Goal: Use online tool/utility: Utilize a website feature to perform a specific function

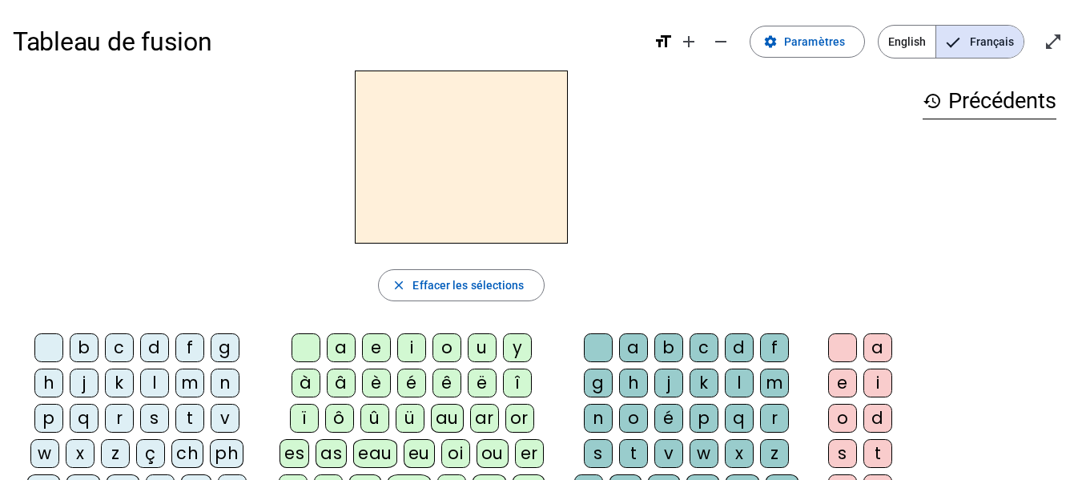
click at [81, 340] on div "b" at bounding box center [84, 347] width 29 height 29
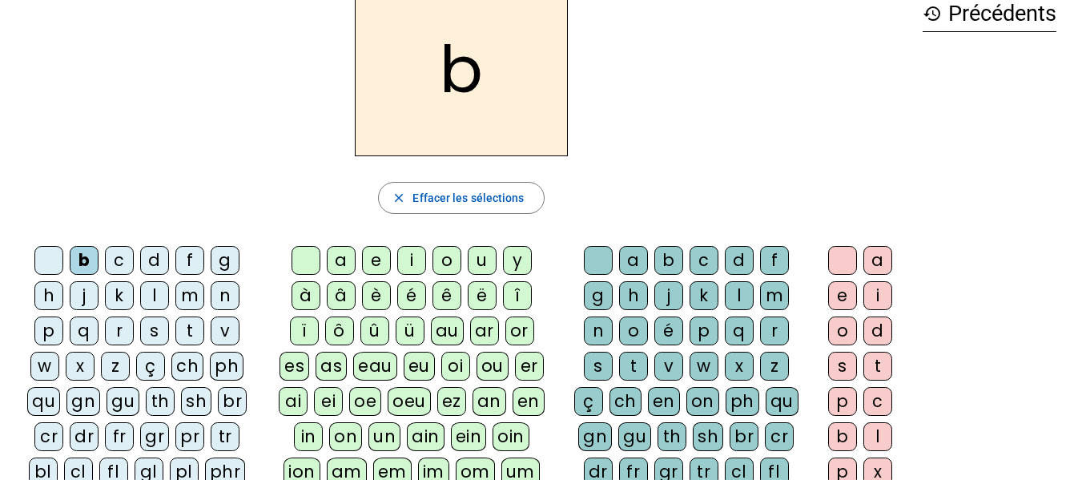
scroll to position [89, 0]
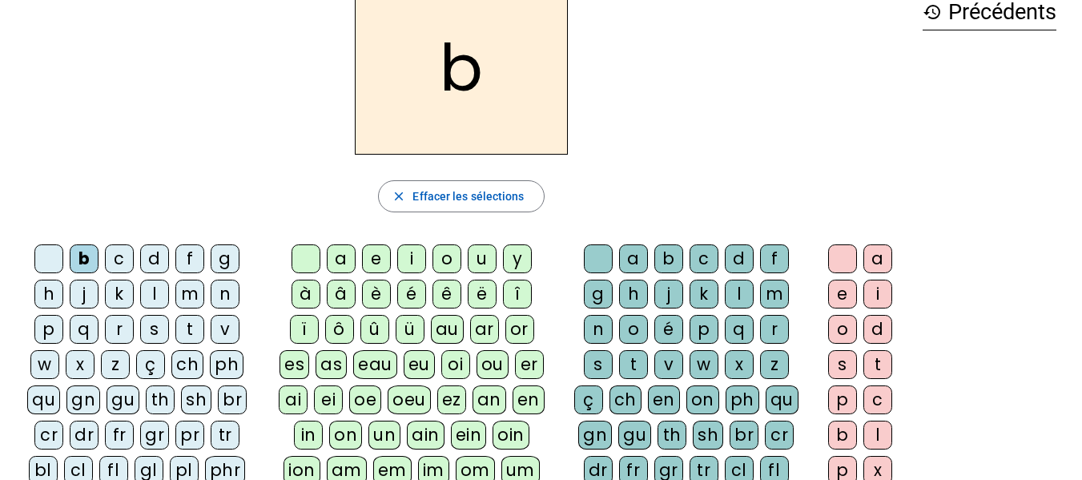
click at [333, 400] on div "ei" at bounding box center [328, 399] width 29 height 29
click at [596, 291] on div "g" at bounding box center [598, 293] width 29 height 29
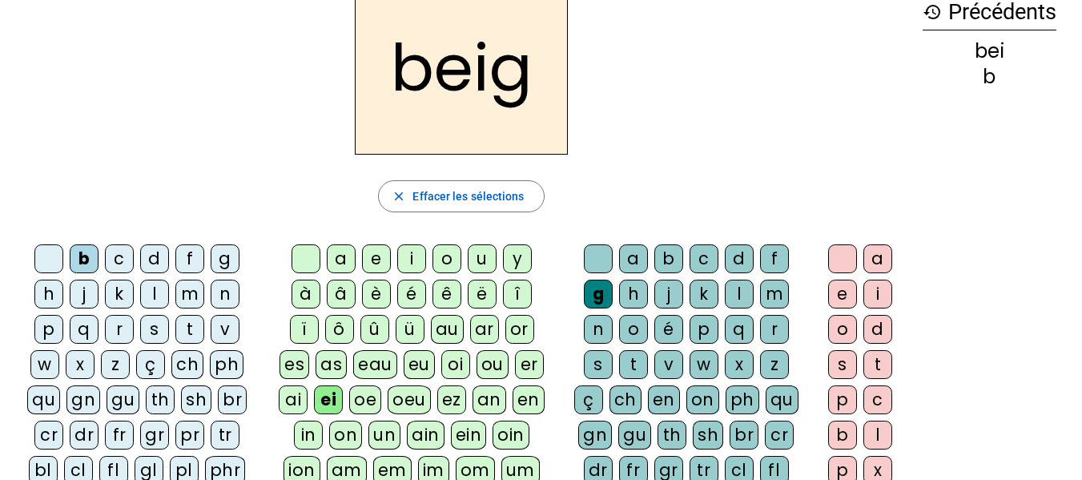
click at [836, 291] on div "e" at bounding box center [842, 293] width 29 height 29
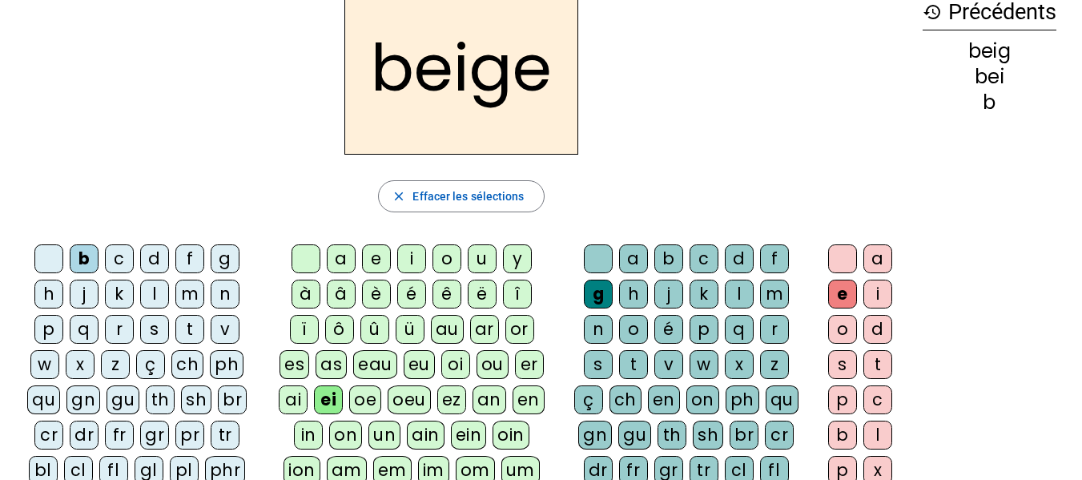
click at [220, 295] on div "n" at bounding box center [225, 293] width 29 height 29
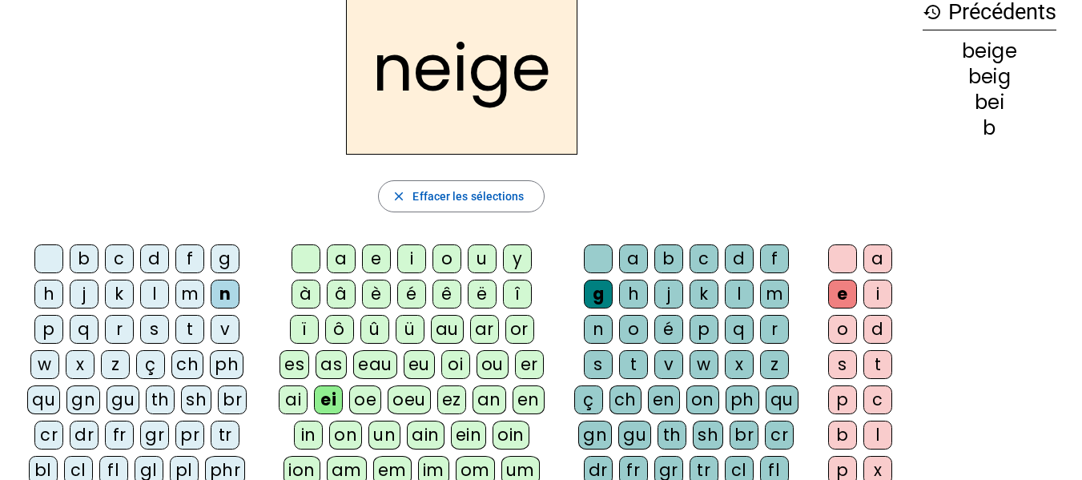
click at [294, 395] on div "ai" at bounding box center [293, 399] width 29 height 29
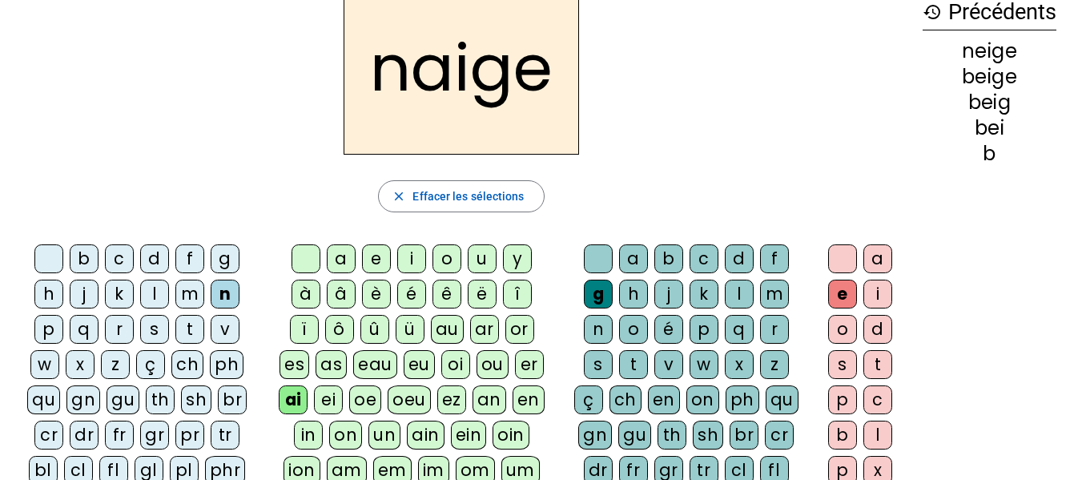
click at [333, 396] on div "ei" at bounding box center [328, 399] width 29 height 29
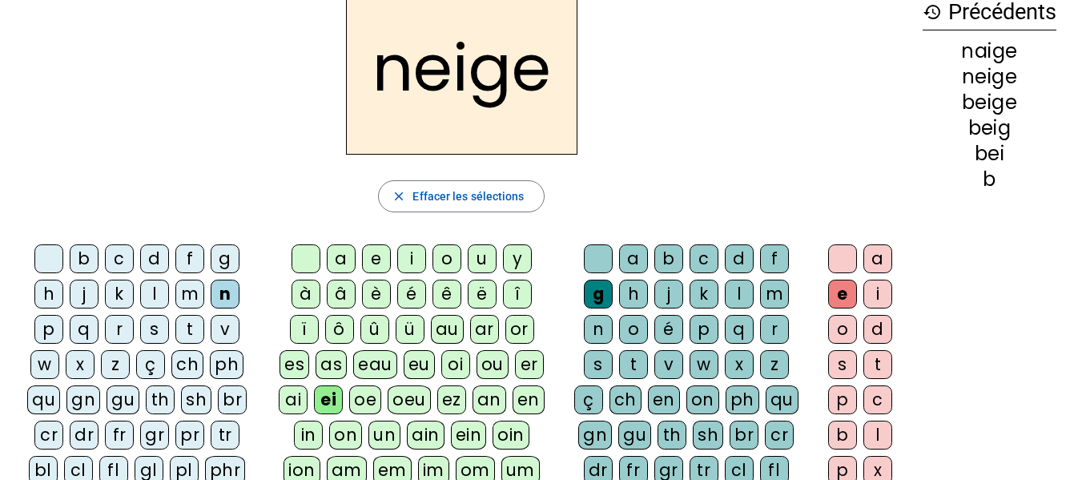
click at [343, 255] on div "a" at bounding box center [341, 258] width 29 height 29
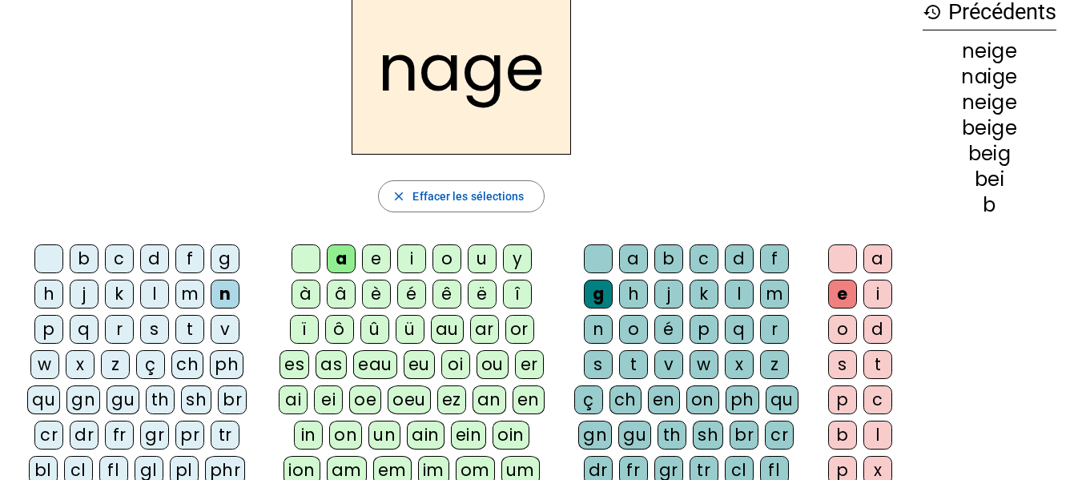
click at [157, 326] on div "s" at bounding box center [154, 329] width 29 height 29
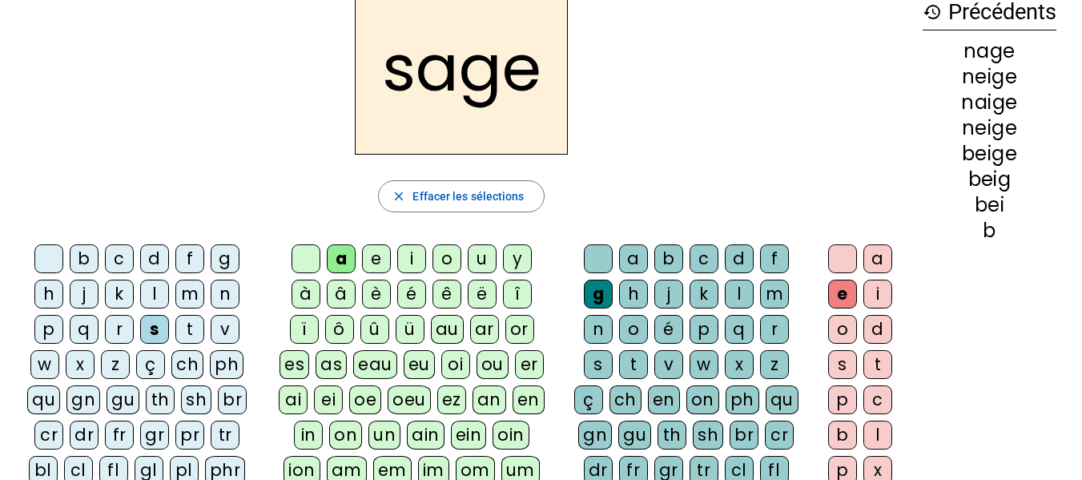
click at [51, 326] on div "p" at bounding box center [48, 329] width 29 height 29
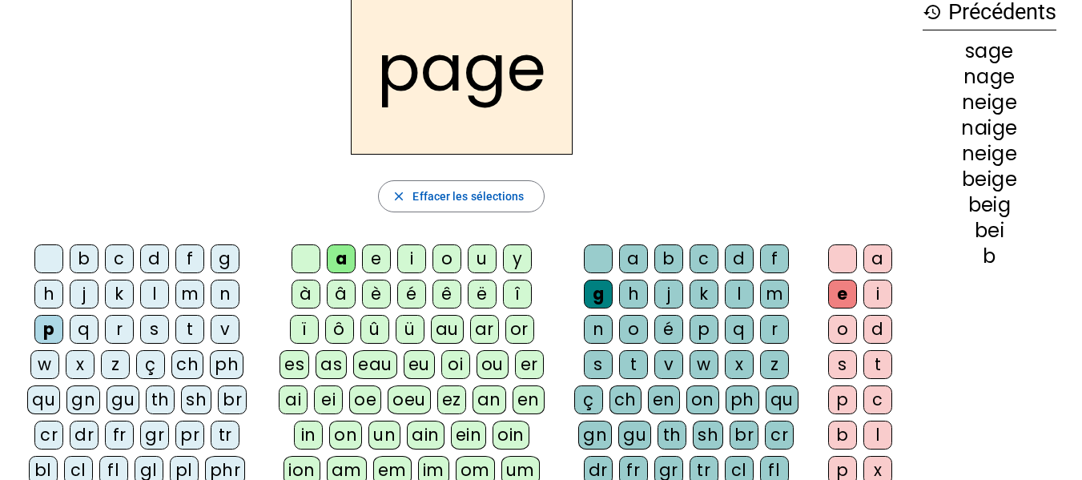
click at [740, 288] on div "l" at bounding box center [739, 293] width 29 height 29
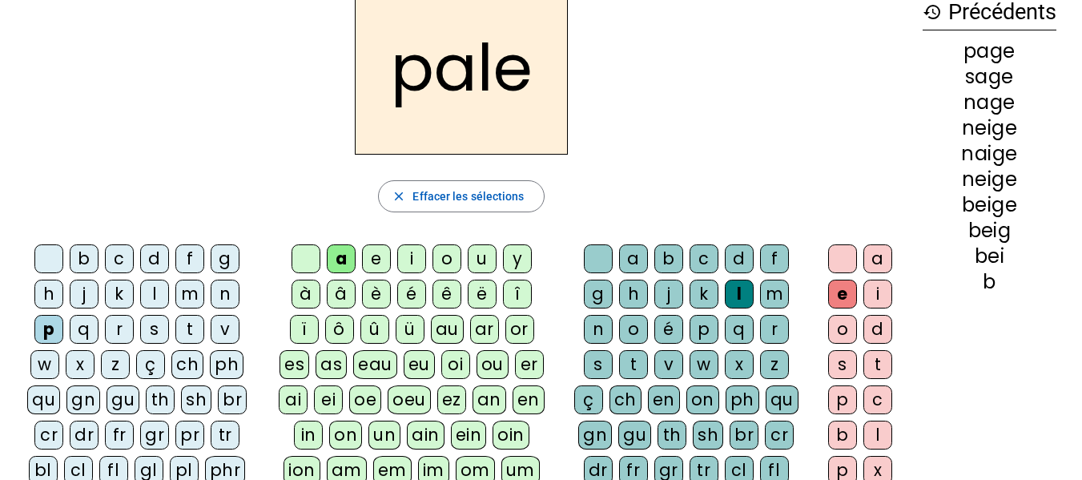
click at [157, 328] on div "s" at bounding box center [154, 329] width 29 height 29
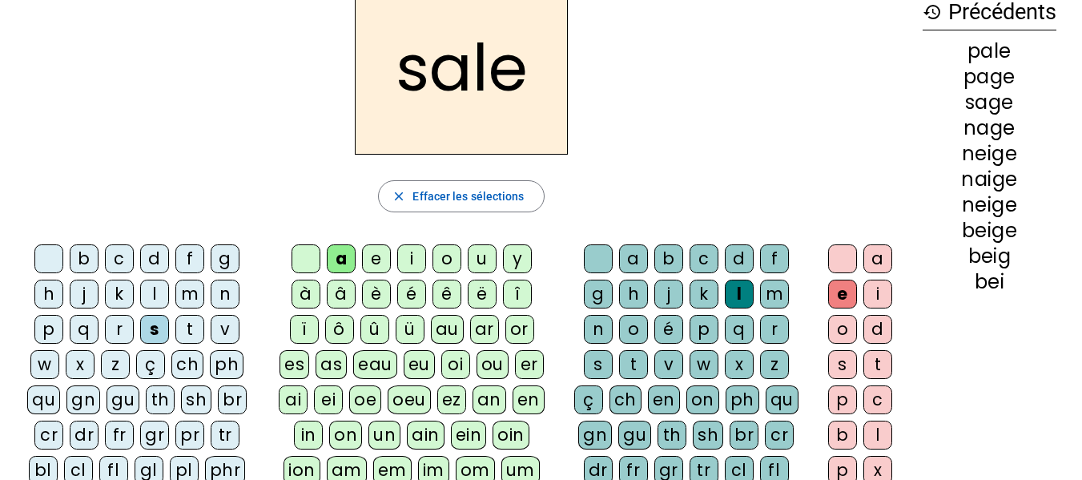
click at [119, 255] on div "c" at bounding box center [119, 258] width 29 height 29
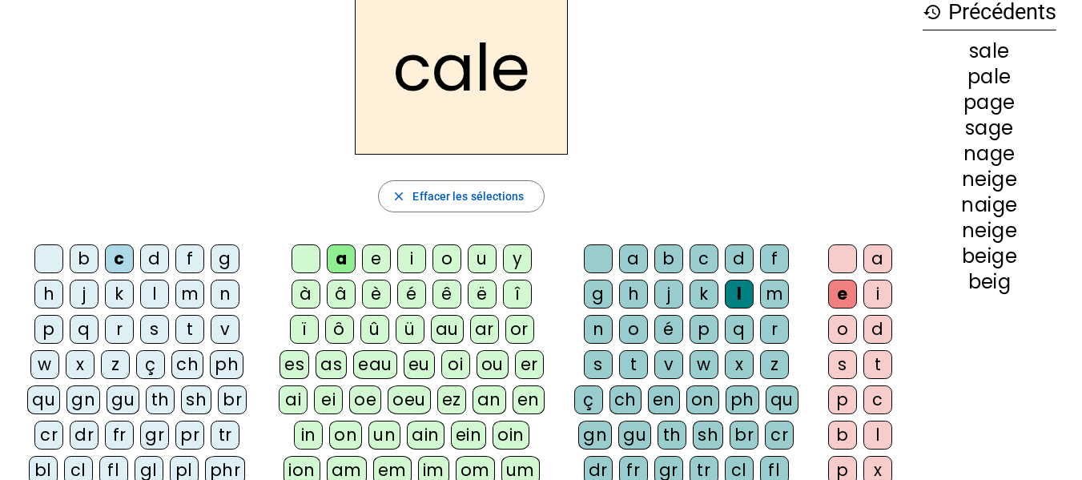
click at [697, 323] on div "p" at bounding box center [703, 329] width 29 height 29
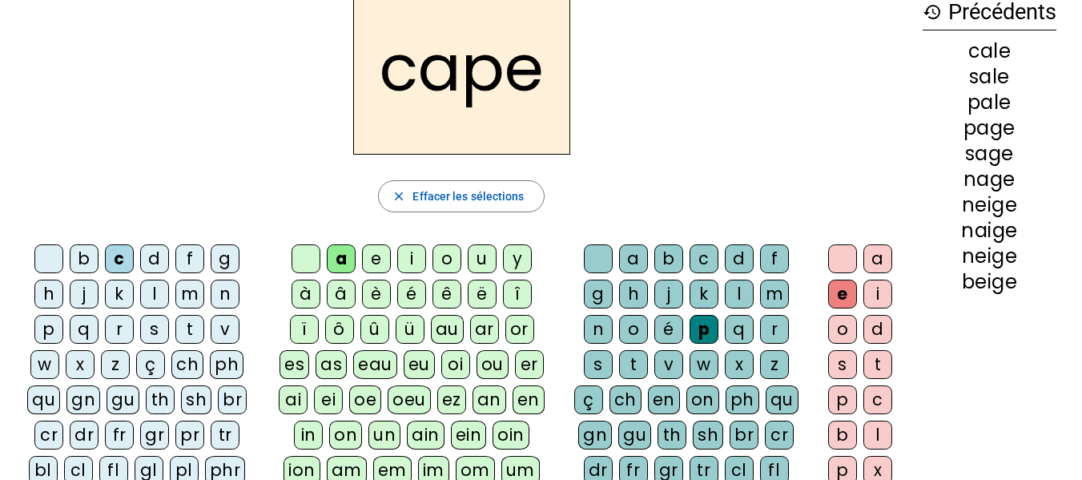
click at [592, 328] on div "n" at bounding box center [598, 329] width 29 height 29
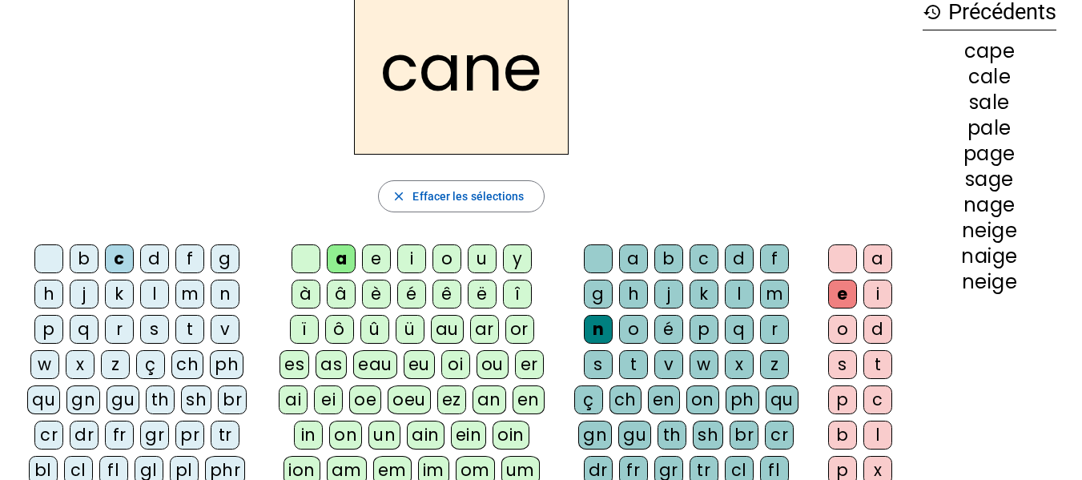
click at [669, 364] on div "v" at bounding box center [668, 364] width 29 height 29
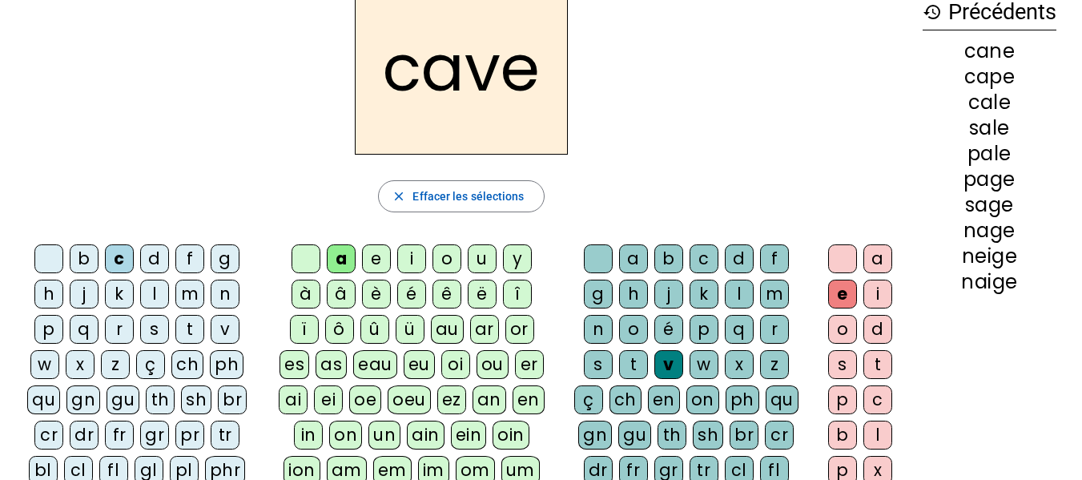
click at [154, 290] on div "l" at bounding box center [154, 293] width 29 height 29
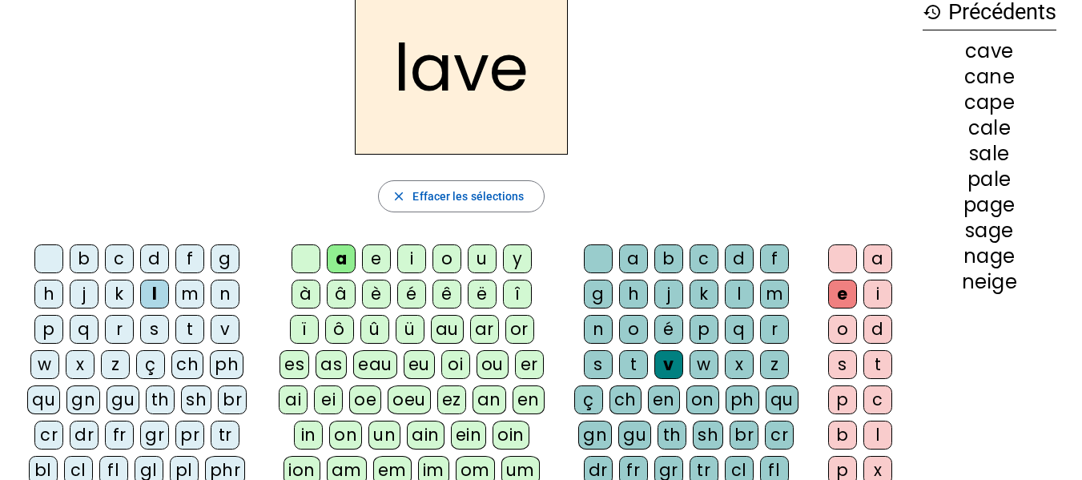
click at [121, 332] on div "r" at bounding box center [119, 329] width 29 height 29
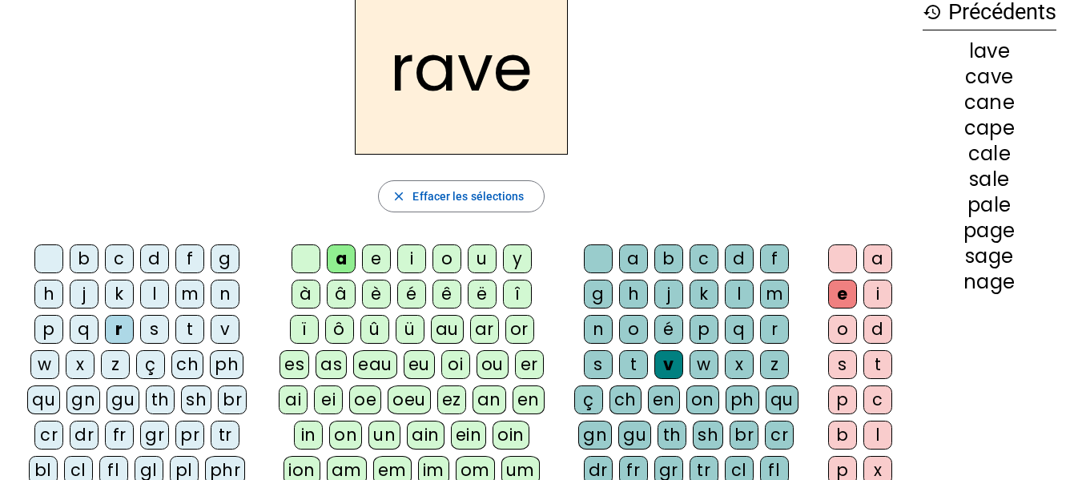
click at [80, 251] on div "b" at bounding box center [84, 258] width 29 height 29
